Goal: Check status: Check status

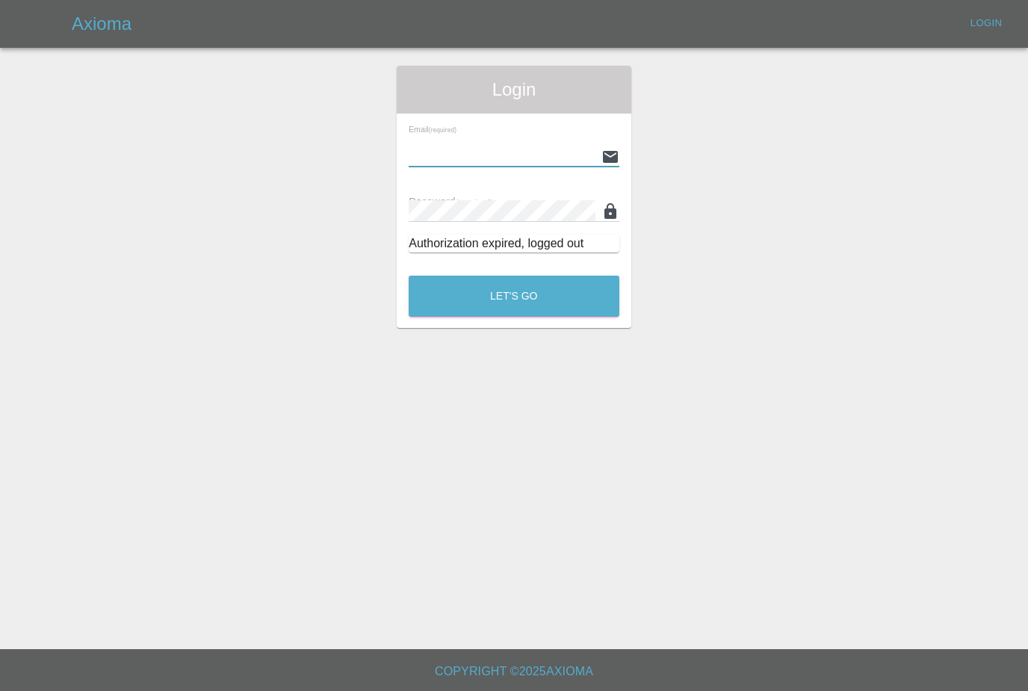
type input "[PERSON_NAME][EMAIL_ADDRESS][PERSON_NAME][DOMAIN_NAME]"
click at [514, 296] on button "Let's Go" at bounding box center [514, 296] width 211 height 41
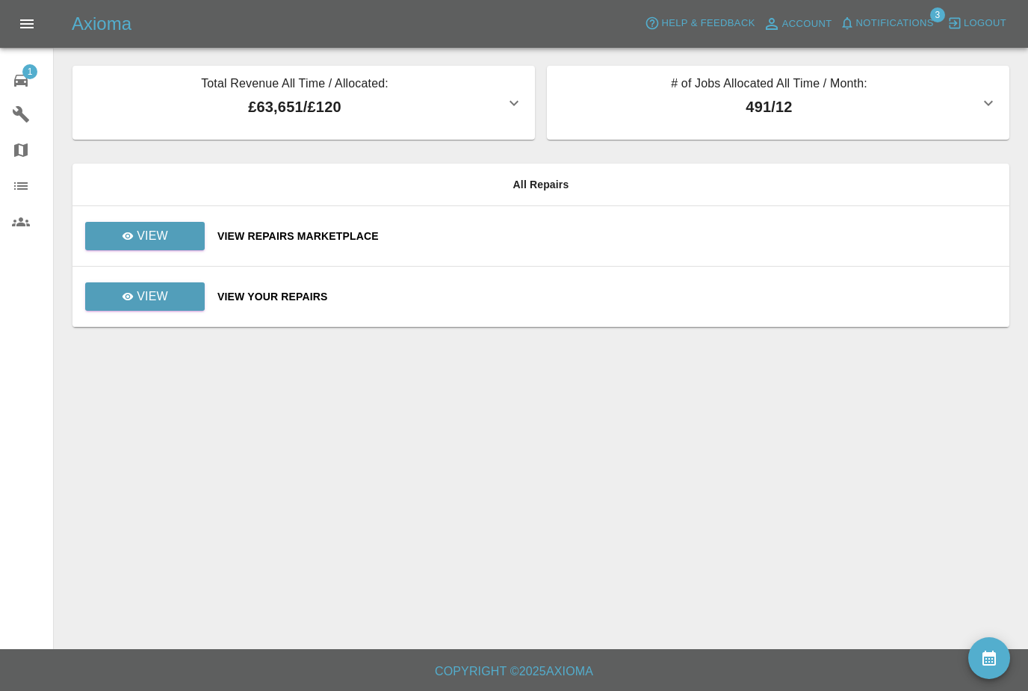
click at [925, 31] on span "Notifications" at bounding box center [895, 23] width 78 height 17
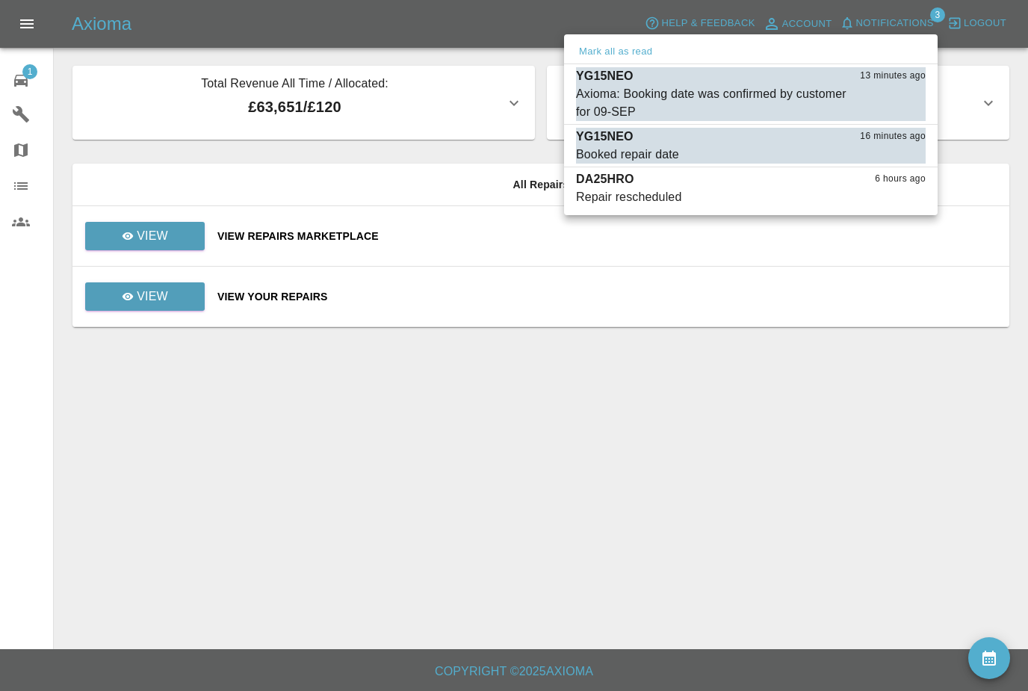
click at [820, 99] on div "Axioma: Booking date was confirmed by customer for 09-SEP" at bounding box center [713, 103] width 275 height 36
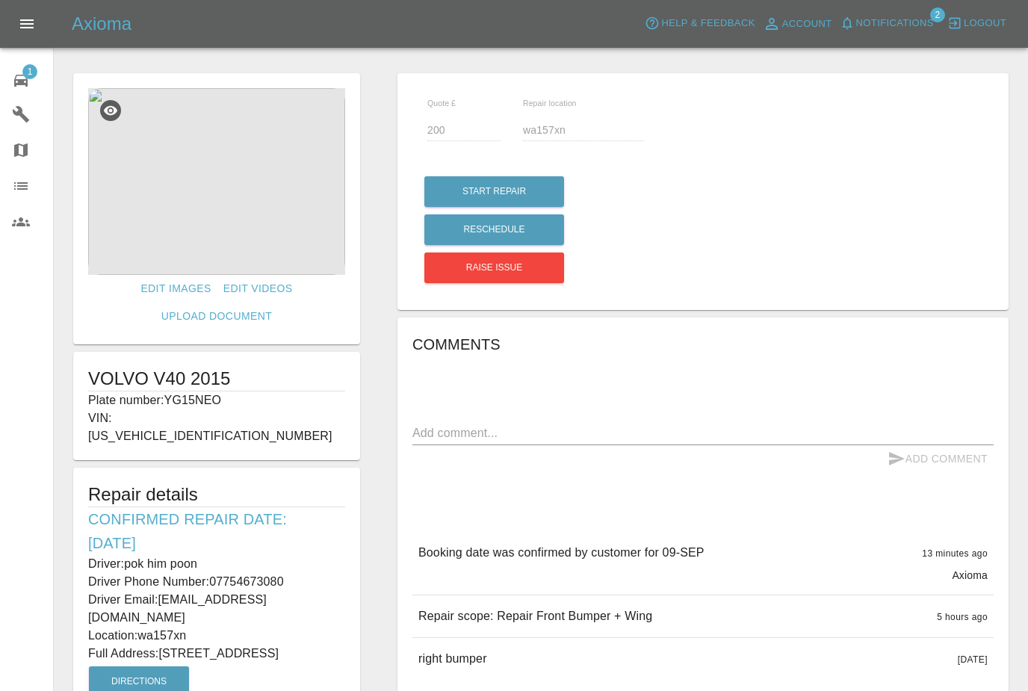
click at [906, 23] on span "Notifications" at bounding box center [895, 23] width 78 height 17
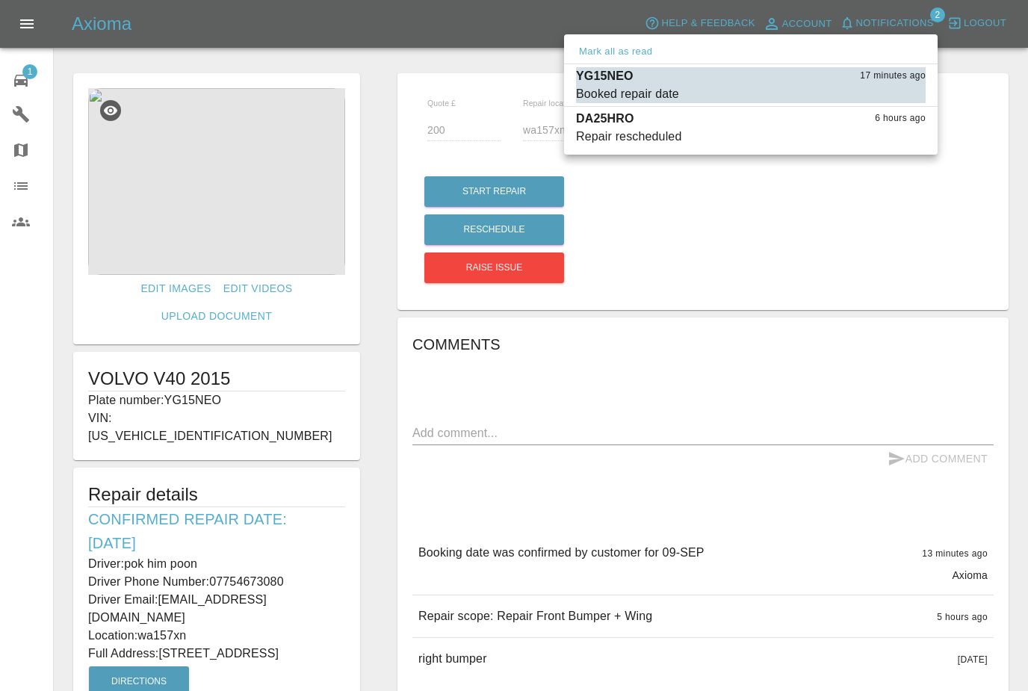
click at [859, 317] on div at bounding box center [514, 345] width 1028 height 691
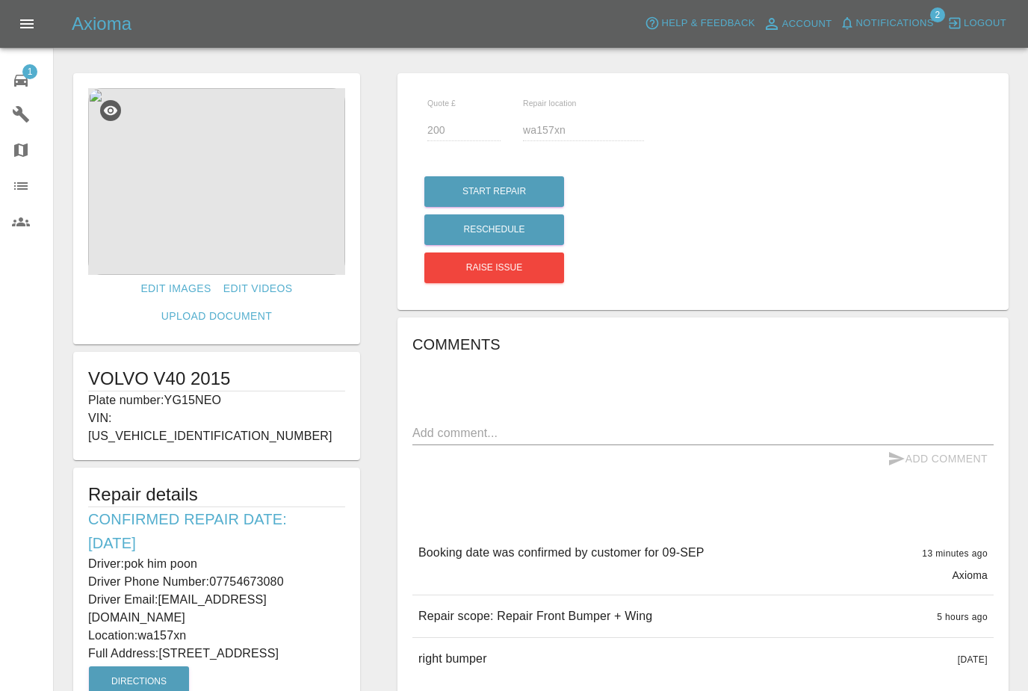
click at [34, 78] on div "1" at bounding box center [33, 79] width 42 height 22
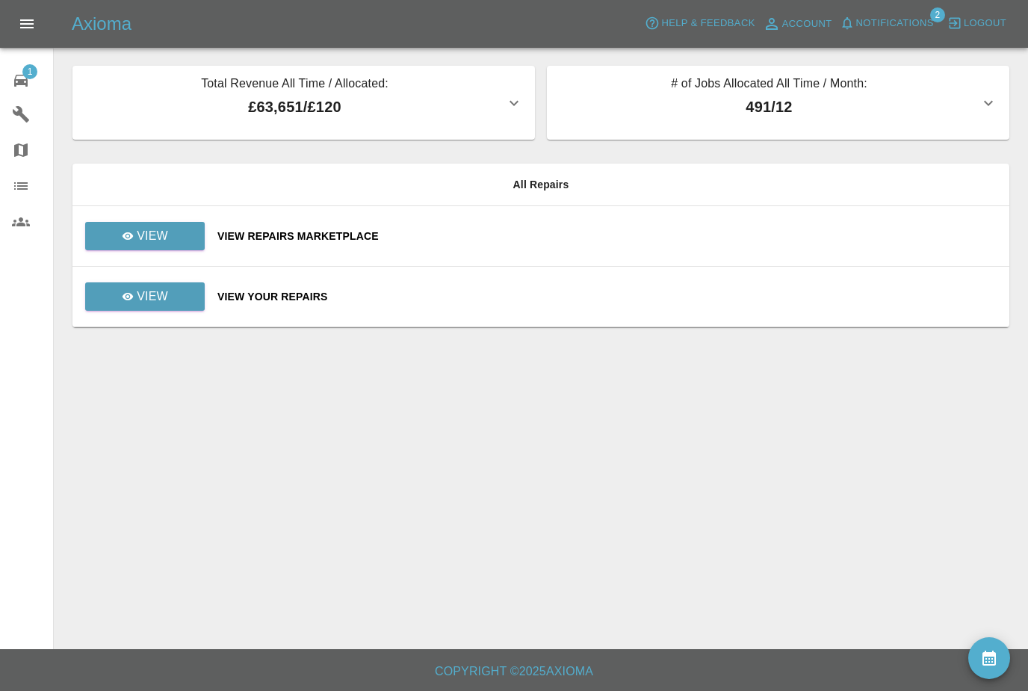
click at [910, 22] on span "Notifications" at bounding box center [895, 23] width 78 height 17
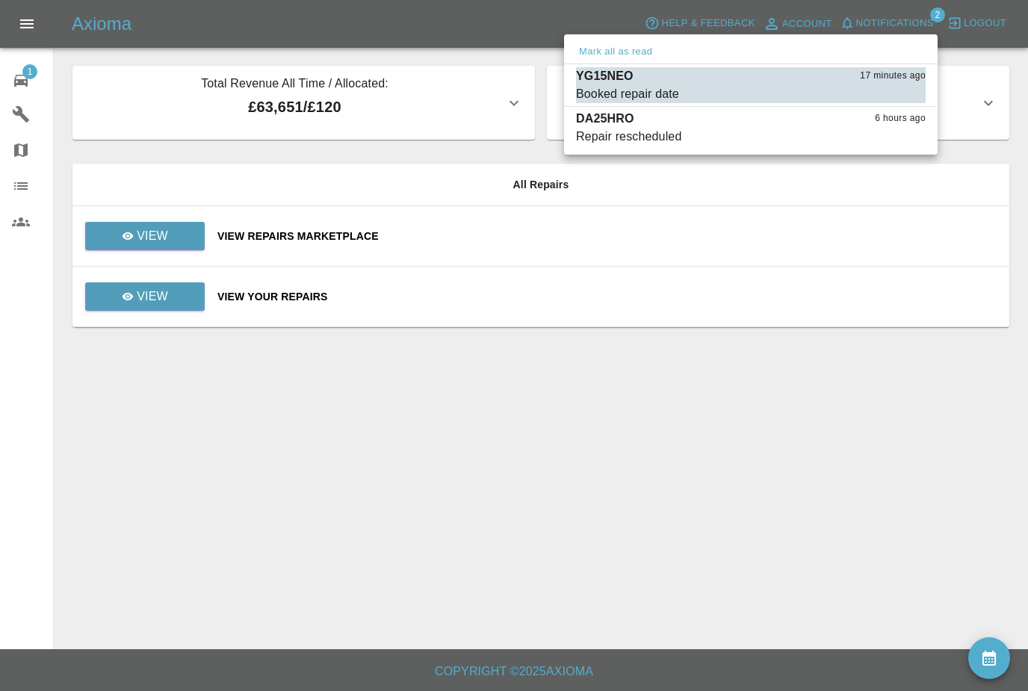
click at [807, 128] on span "Repair rescheduled" at bounding box center [713, 137] width 275 height 18
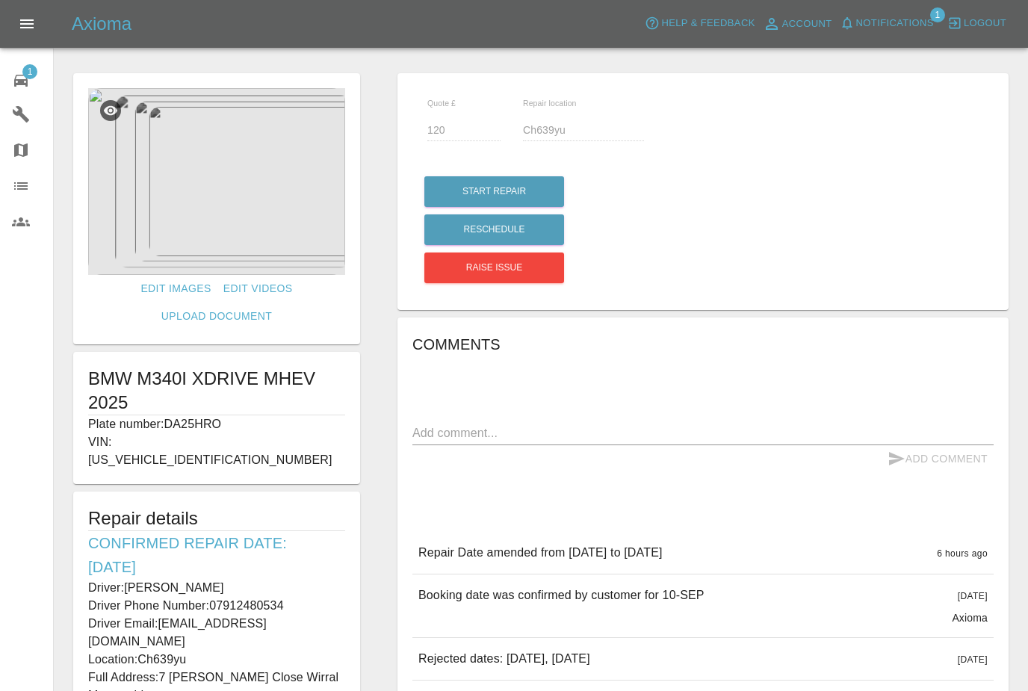
click at [34, 79] on div "1" at bounding box center [33, 79] width 42 height 22
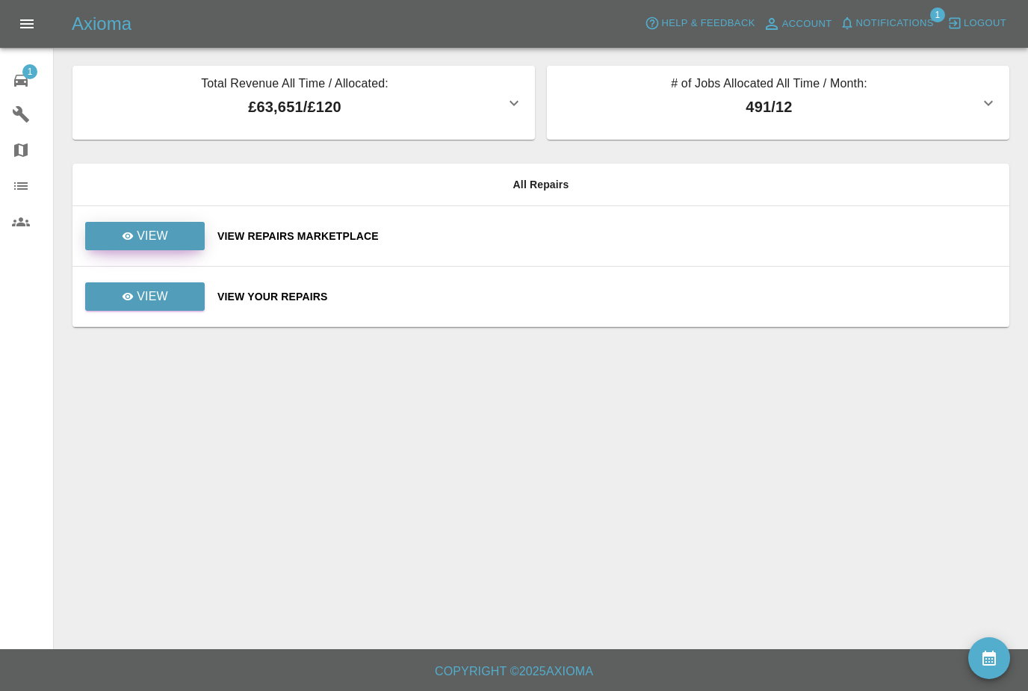
click at [179, 232] on link "View" at bounding box center [144, 236] width 119 height 28
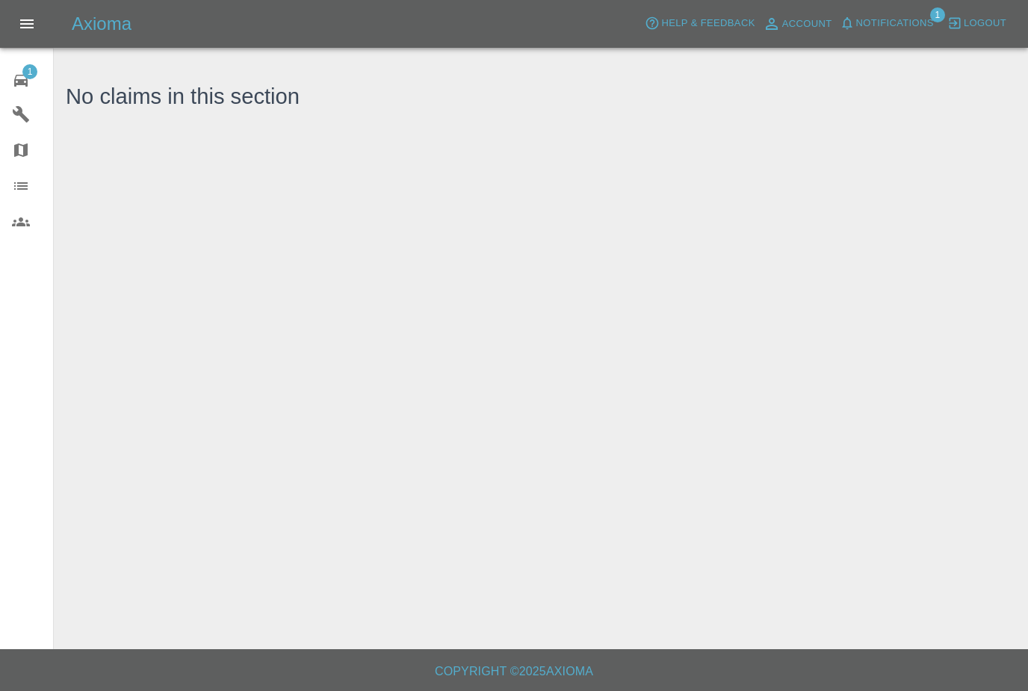
click at [27, 78] on span "1" at bounding box center [29, 71] width 15 height 15
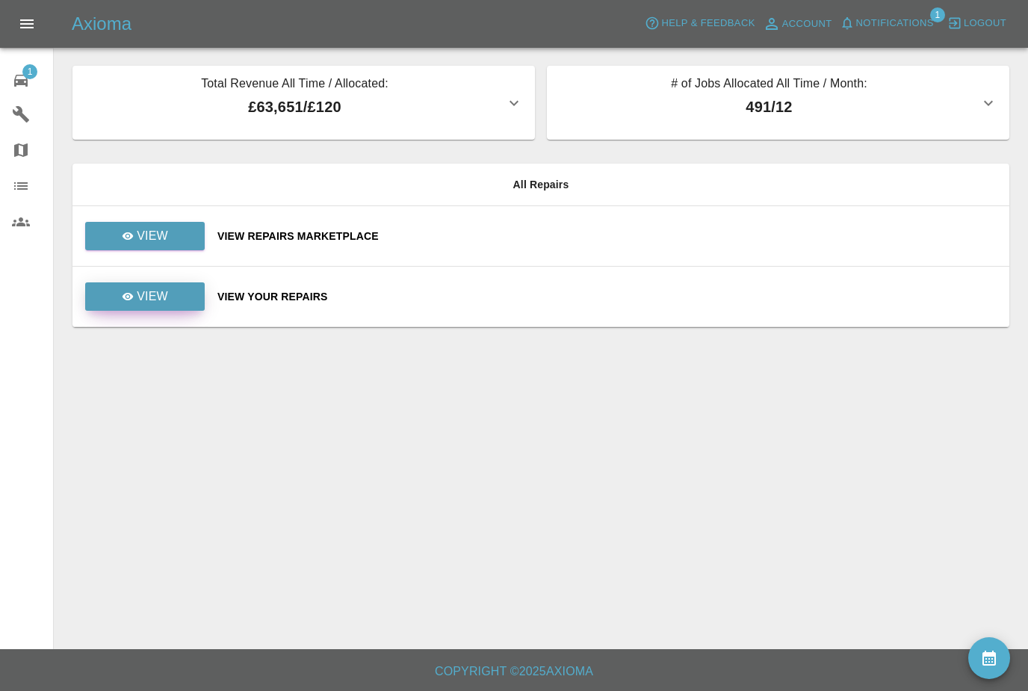
click at [181, 302] on link "View" at bounding box center [144, 296] width 119 height 28
